Goal: Task Accomplishment & Management: Manage account settings

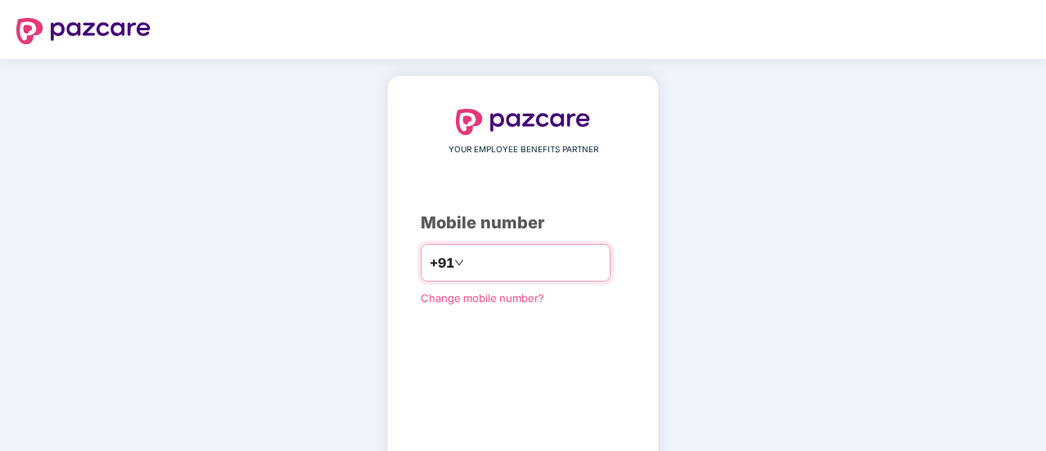
click at [479, 255] on input "number" at bounding box center [534, 263] width 134 height 26
type input "**********"
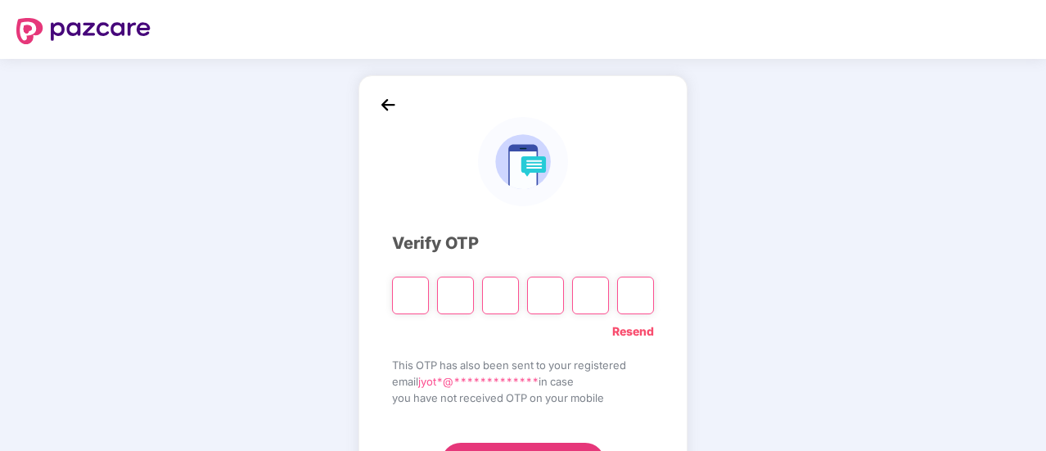
type input "*"
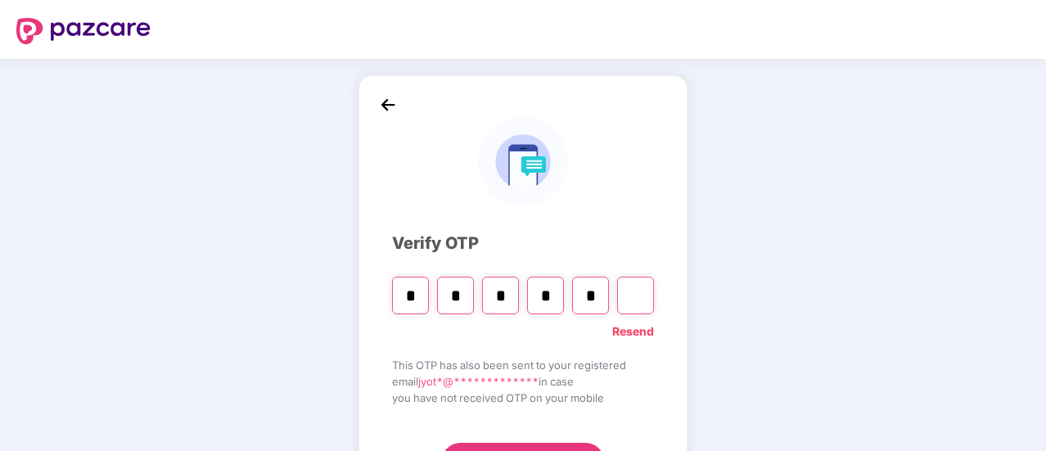
type input "*"
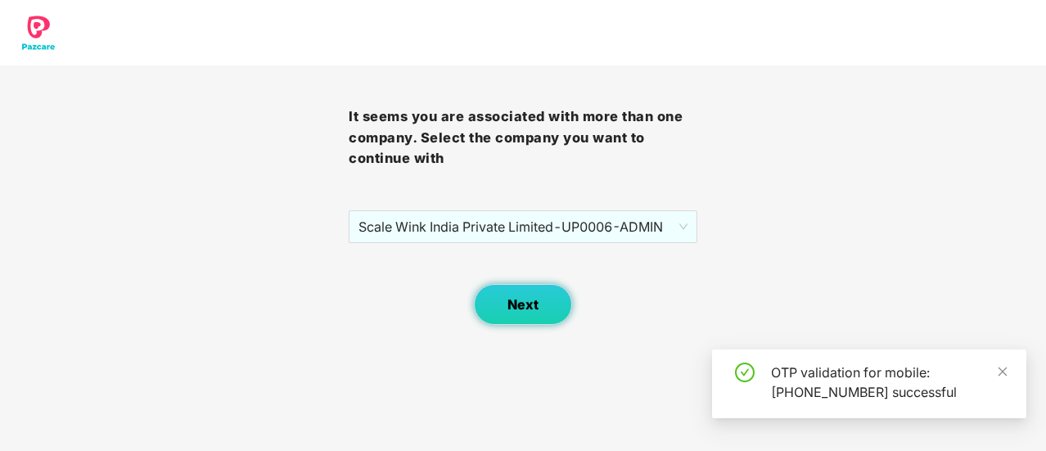
click at [527, 306] on span "Next" at bounding box center [522, 305] width 31 height 16
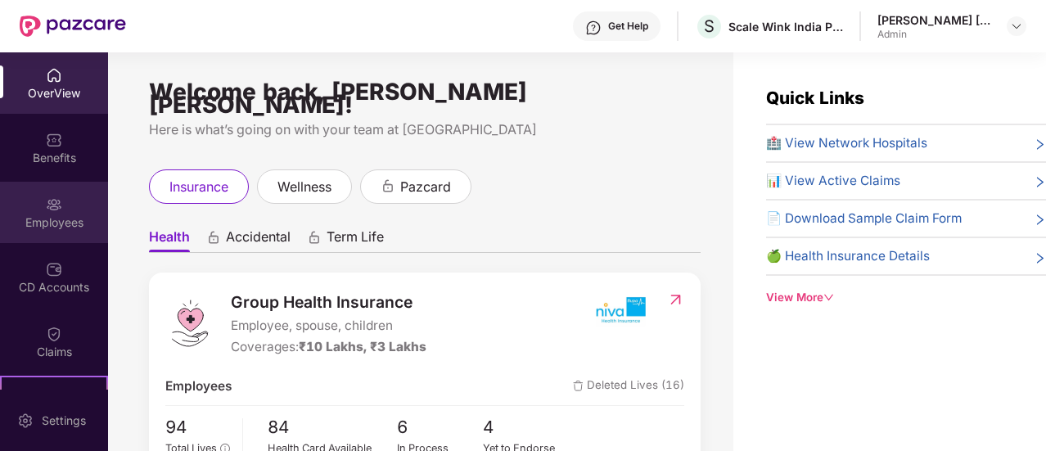
click at [61, 223] on div "Employees" at bounding box center [54, 222] width 108 height 16
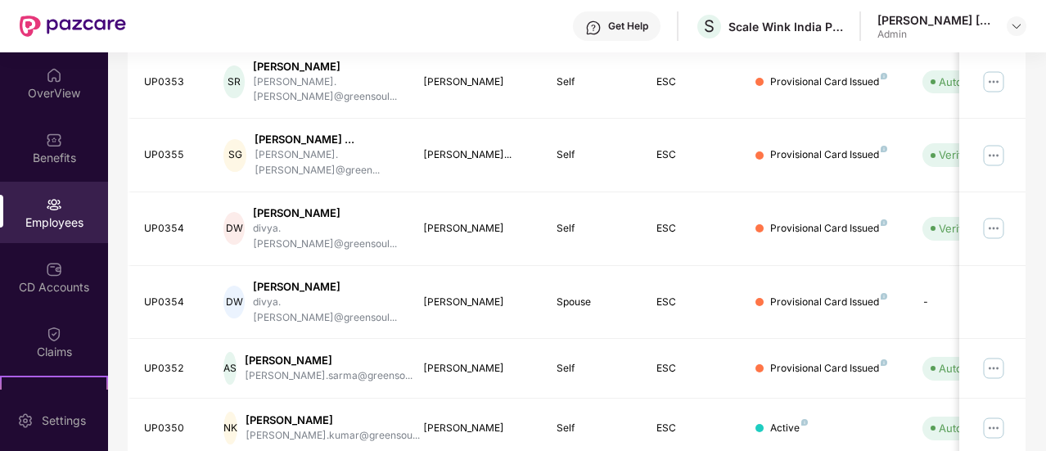
scroll to position [565, 0]
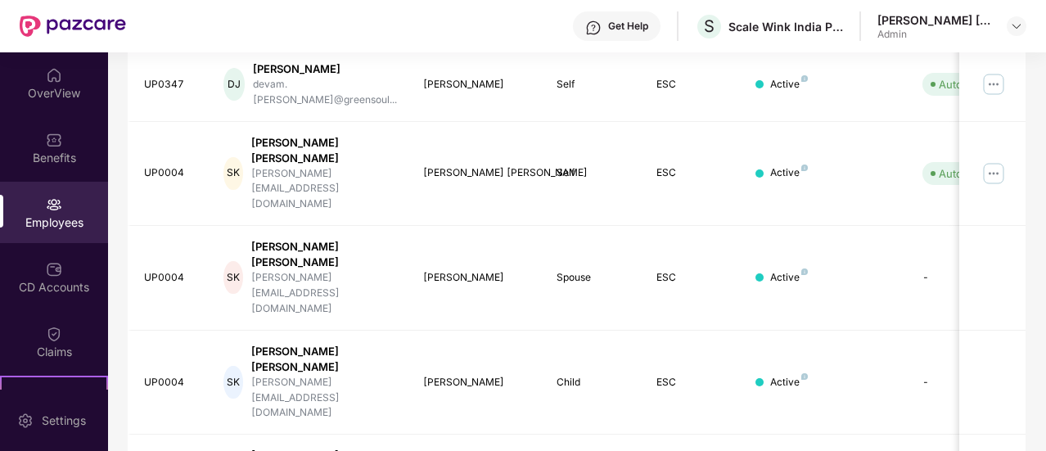
scroll to position [551, 0]
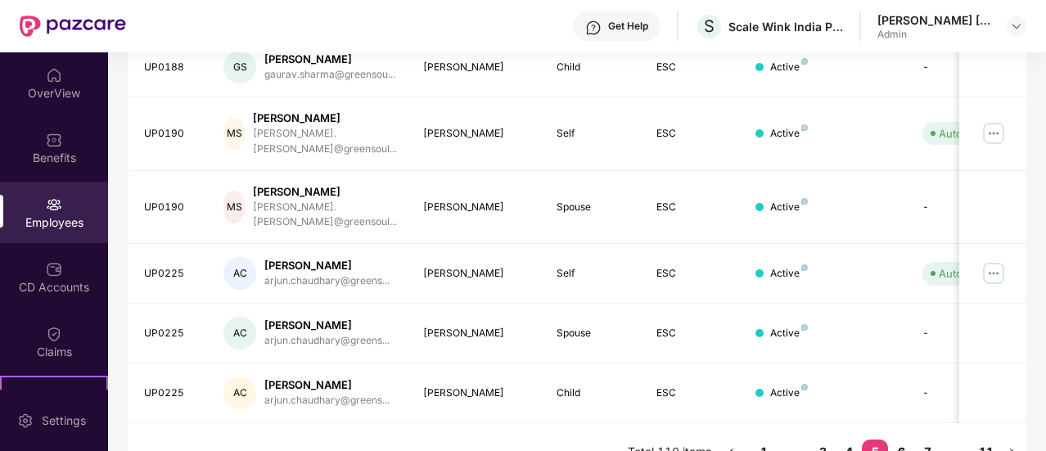
click at [912, 439] on link "6" at bounding box center [901, 451] width 26 height 25
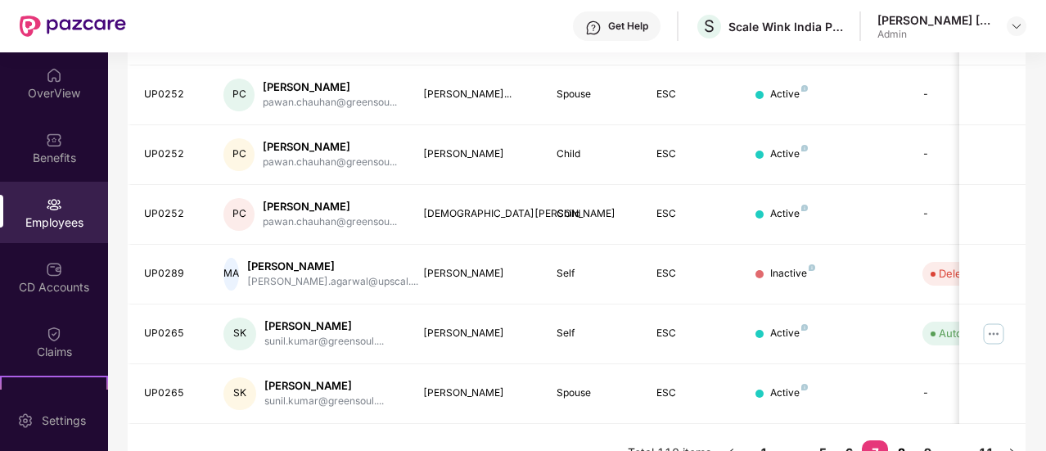
click at [899, 440] on link "8" at bounding box center [901, 452] width 26 height 25
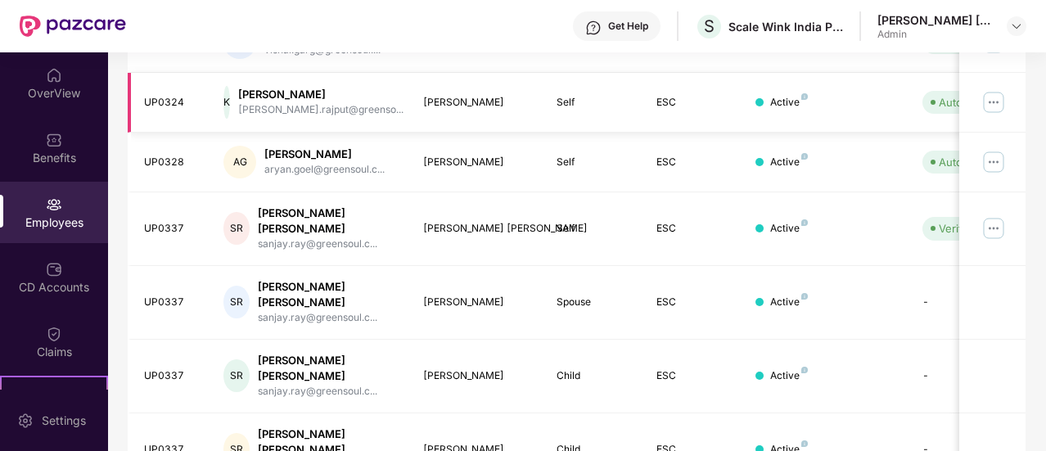
scroll to position [579, 0]
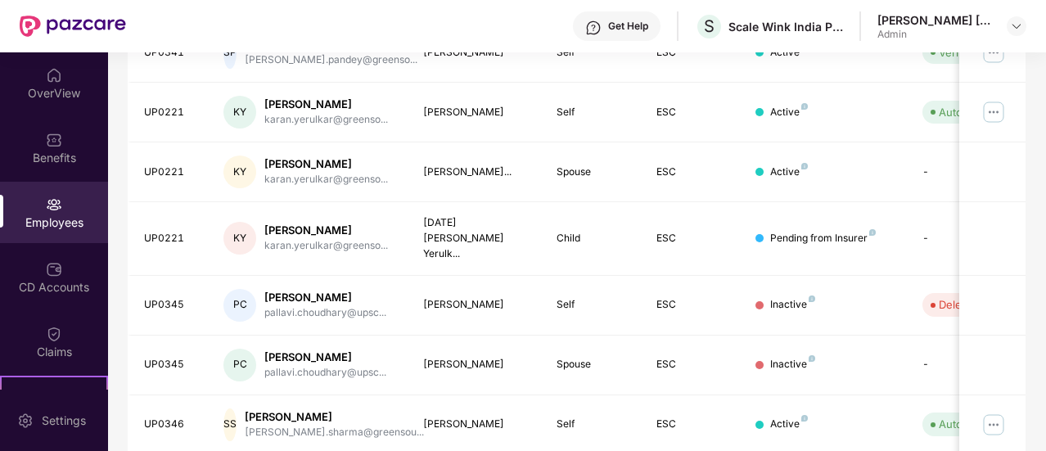
scroll to position [551, 0]
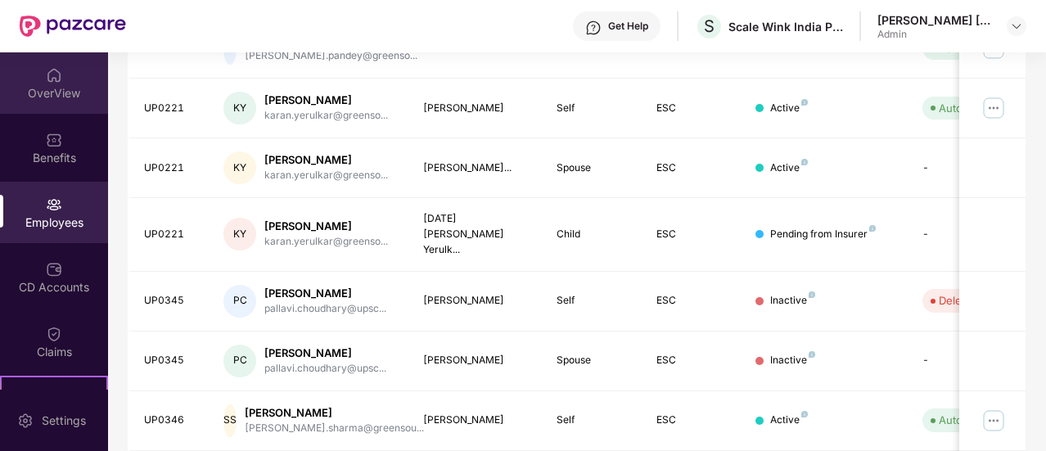
click at [57, 59] on div "OverView" at bounding box center [54, 82] width 108 height 61
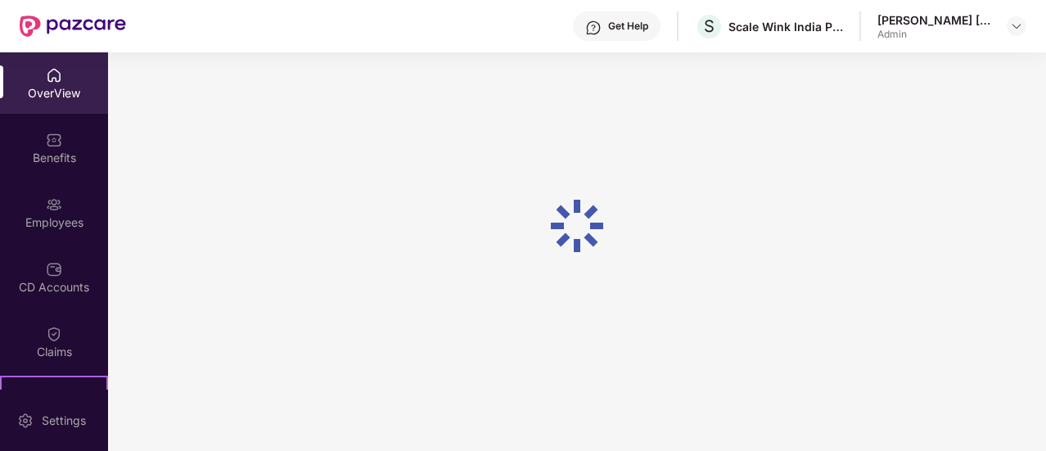
scroll to position [52, 0]
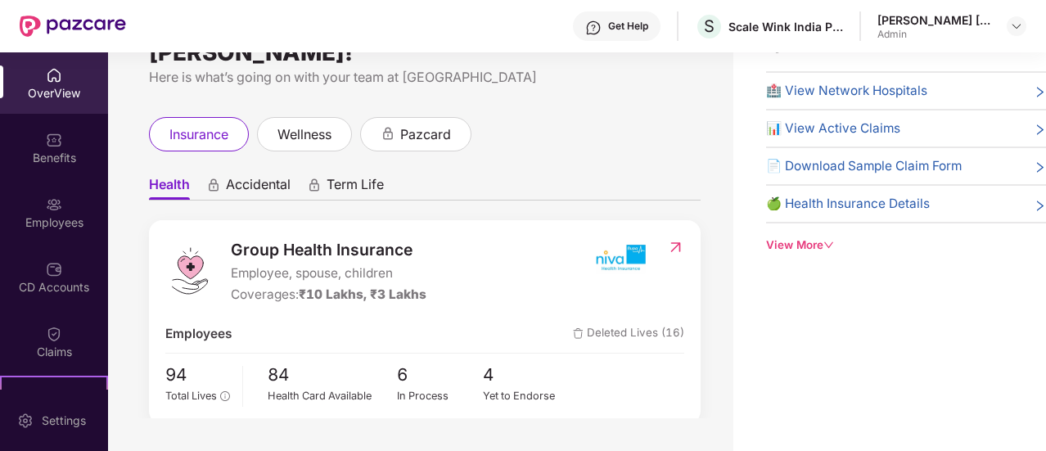
click at [859, 156] on span "📄 Download Sample Claim Form" at bounding box center [864, 166] width 196 height 20
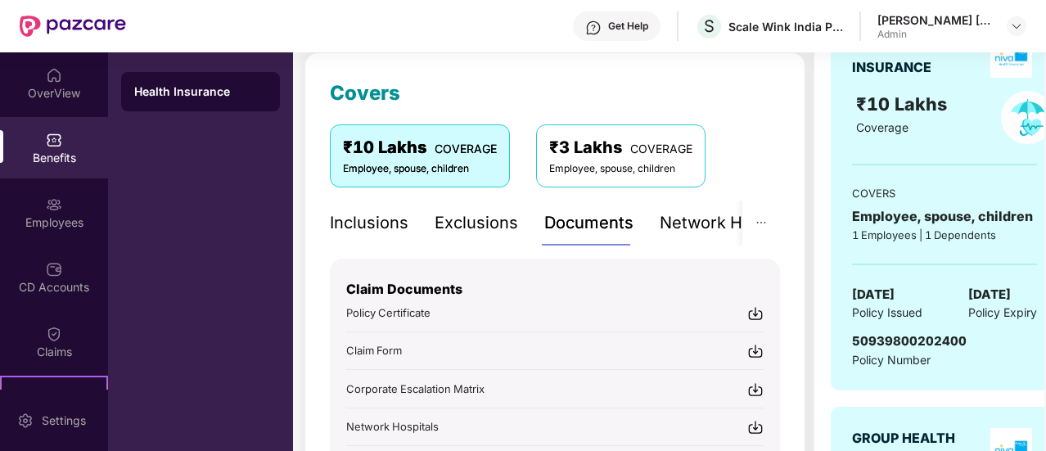
scroll to position [229, 0]
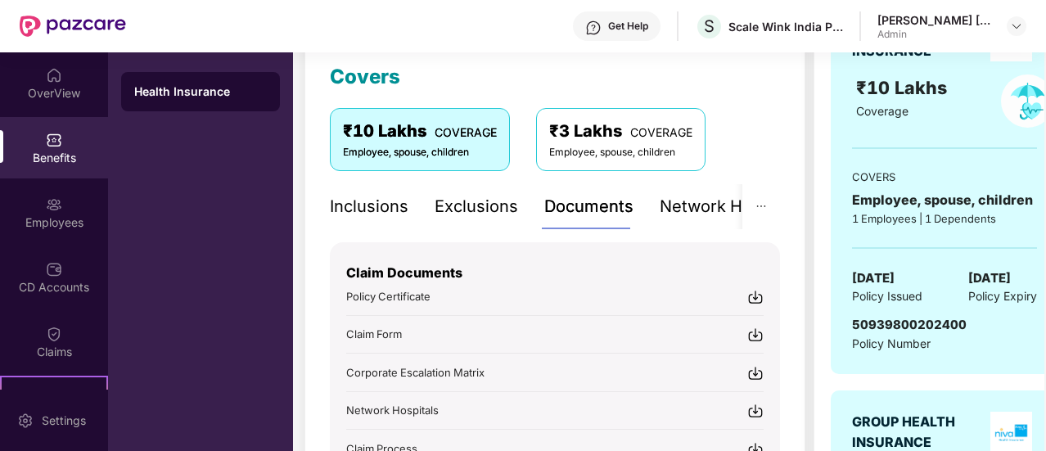
click at [753, 336] on img at bounding box center [755, 335] width 16 height 16
